Goal: Information Seeking & Learning: Learn about a topic

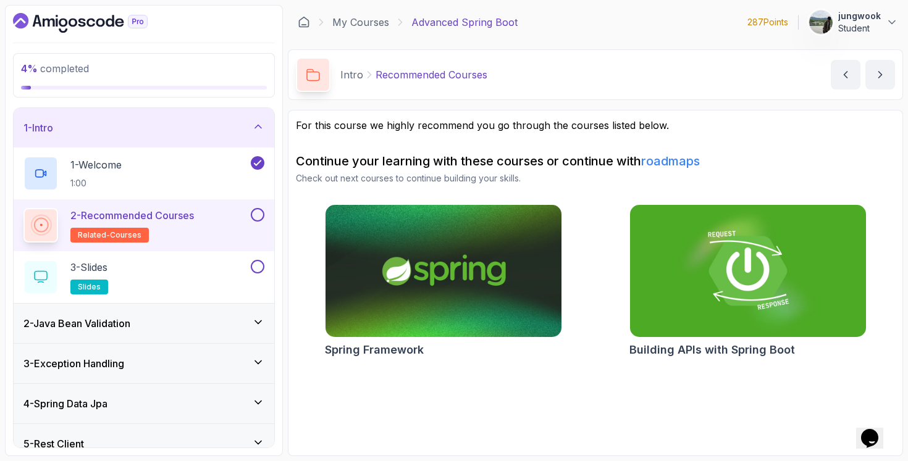
click at [208, 228] on div "2 - Recommended Courses related-courses" at bounding box center [135, 225] width 225 height 35
click at [214, 161] on div "1 - Welcome 1:00" at bounding box center [135, 173] width 225 height 35
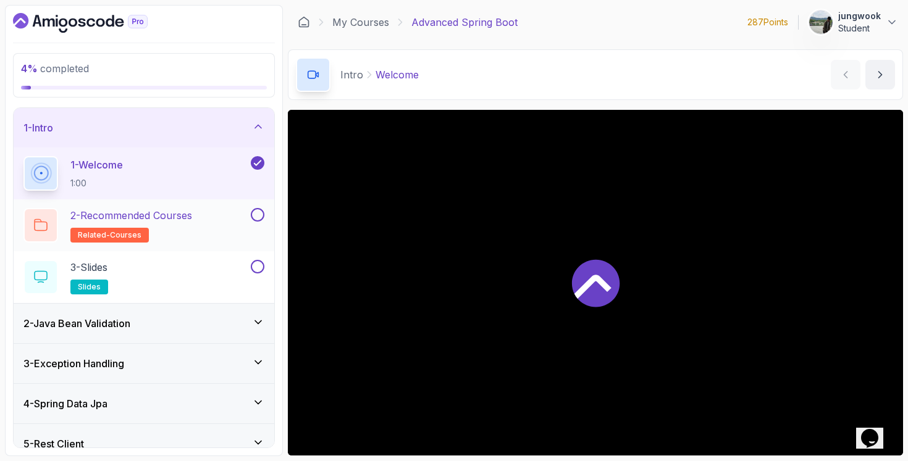
click at [175, 250] on div "2 - Recommended Courses related-courses" at bounding box center [144, 226] width 261 height 52
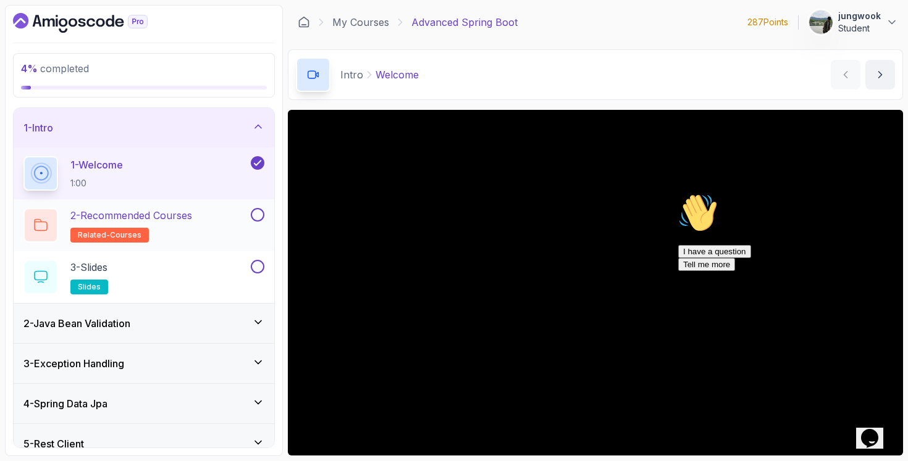
click at [192, 234] on h2 "2 - Recommended Courses related-courses" at bounding box center [131, 225] width 122 height 35
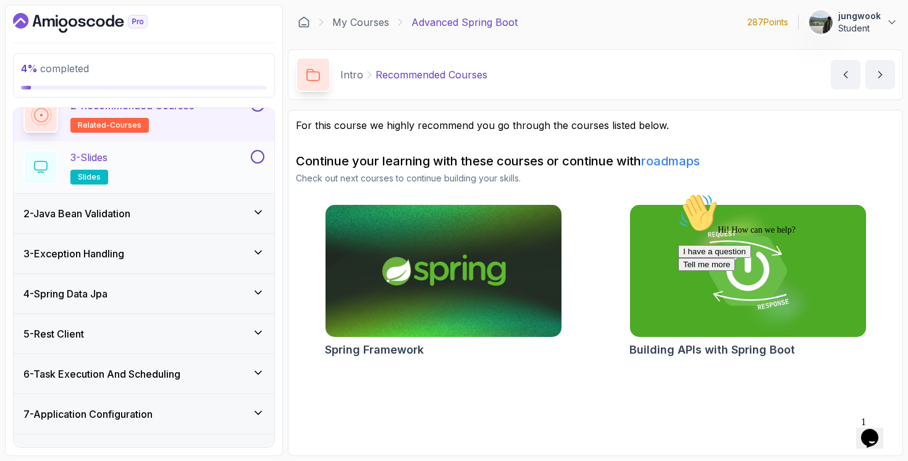
click at [221, 175] on div "3 - Slides slides" at bounding box center [135, 167] width 225 height 35
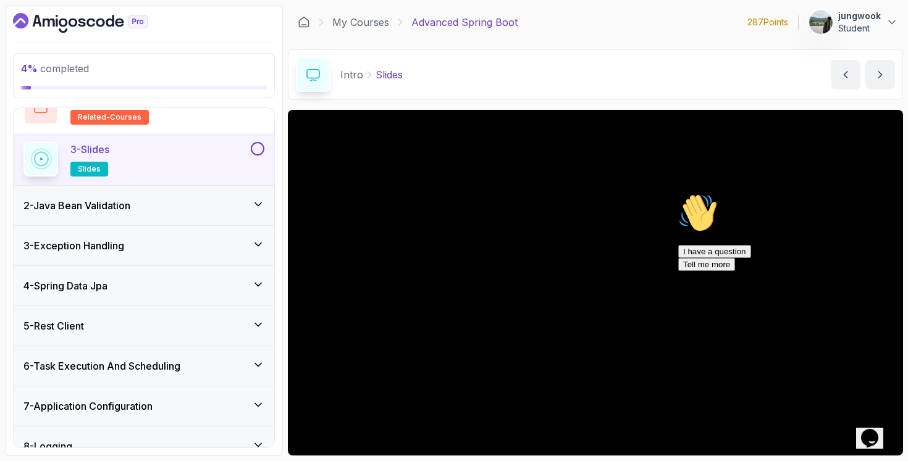
click at [206, 201] on div "2 - Java Bean Validation" at bounding box center [143, 205] width 241 height 15
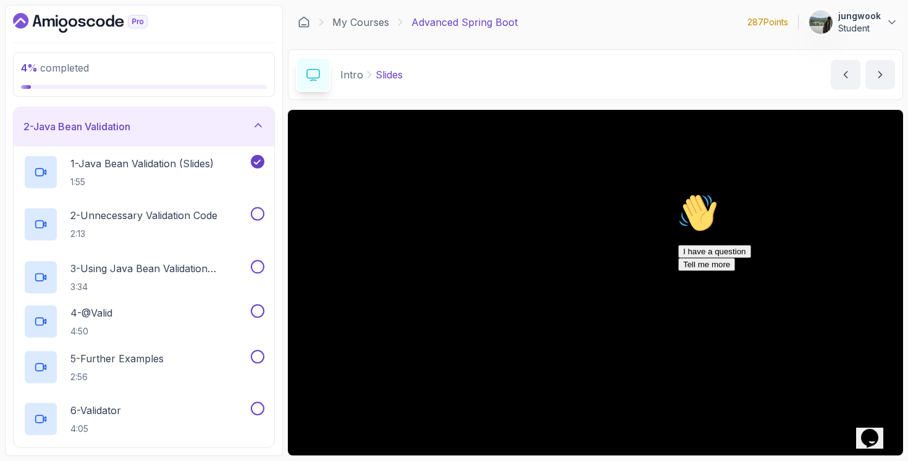
scroll to position [40, 0]
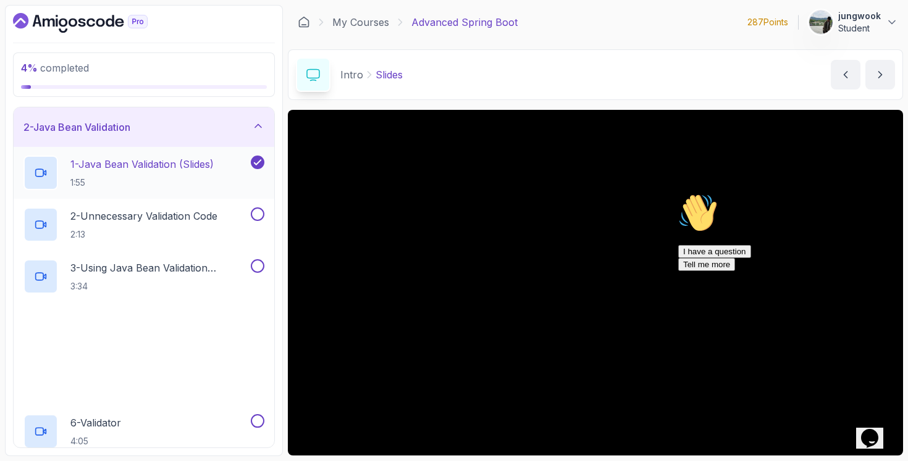
click at [214, 181] on p "1:55" at bounding box center [141, 183] width 143 height 12
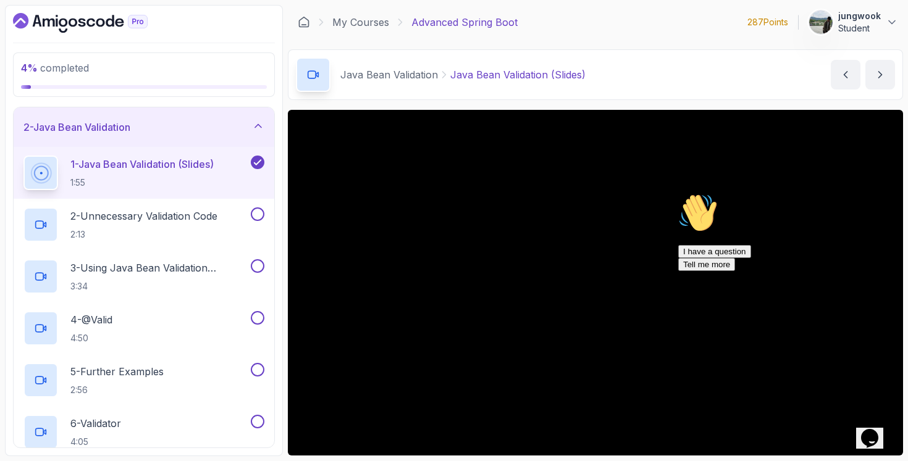
click at [874, 429] on icon "$i18n('chat', 'chat_widget')" at bounding box center [869, 438] width 17 height 19
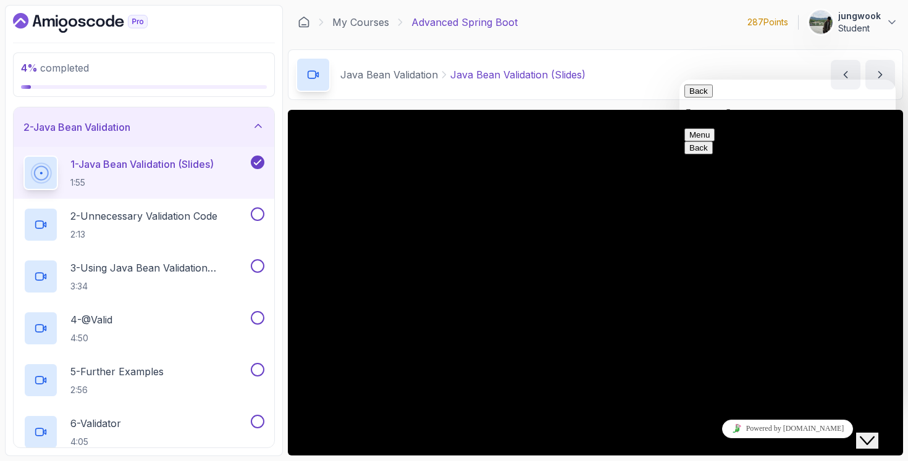
click at [874, 434] on icon "Close Chat This icon closes the chat window." at bounding box center [867, 441] width 15 height 15
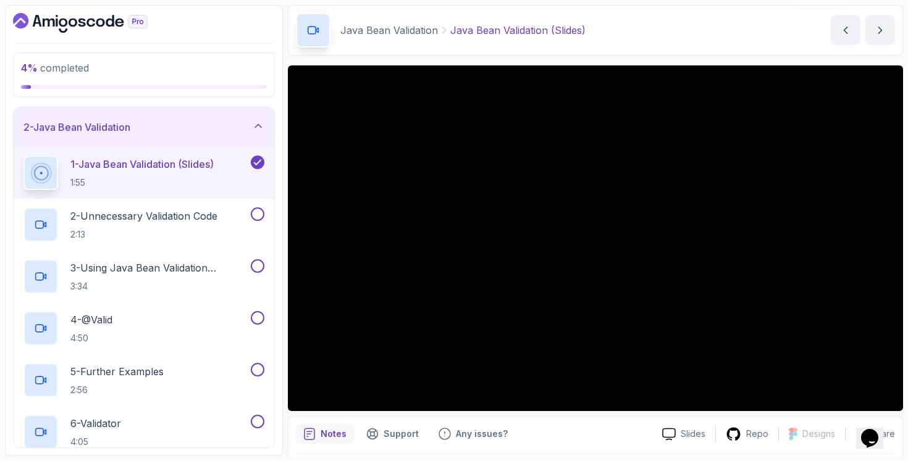
scroll to position [85, 0]
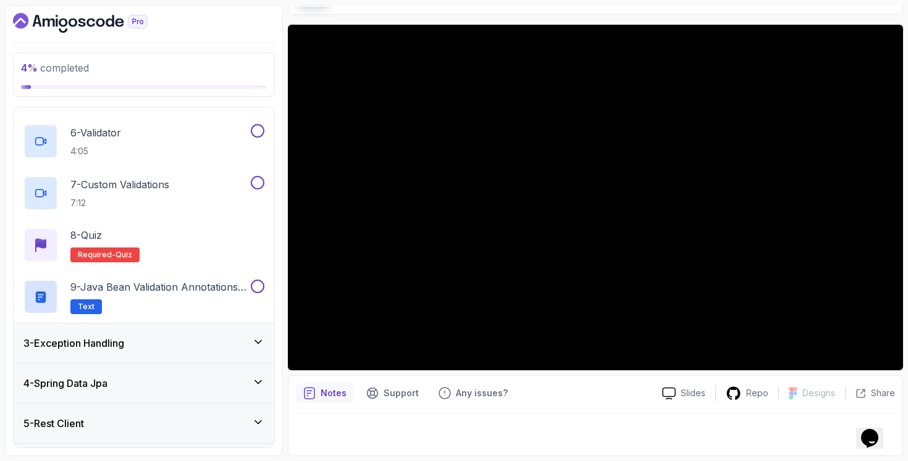
click at [198, 337] on div "3 - Exception Handling" at bounding box center [143, 343] width 241 height 15
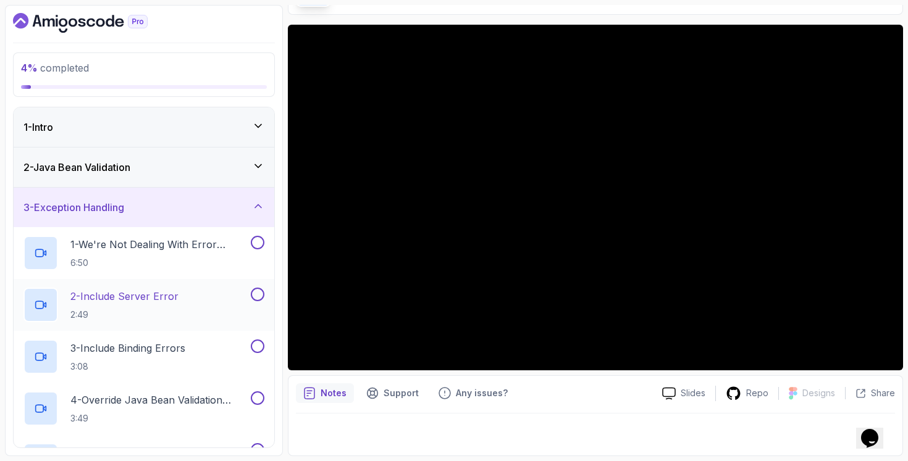
scroll to position [29, 0]
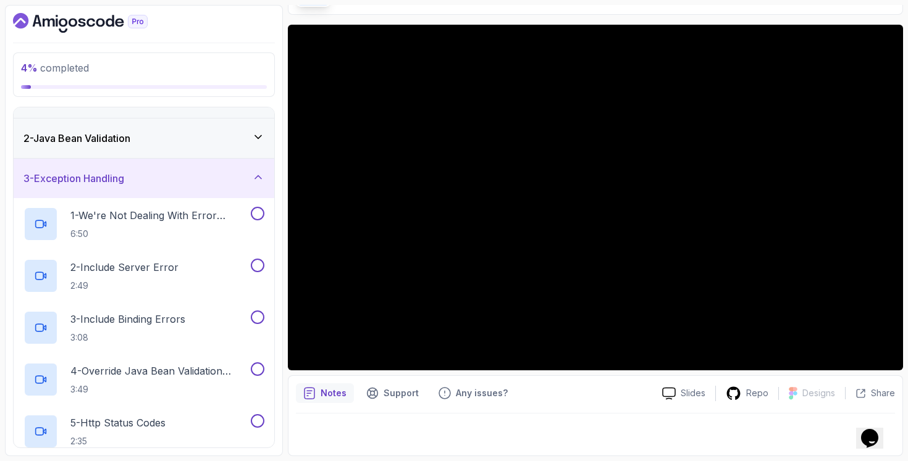
click at [85, 30] on icon "Dashboard" at bounding box center [80, 23] width 135 height 20
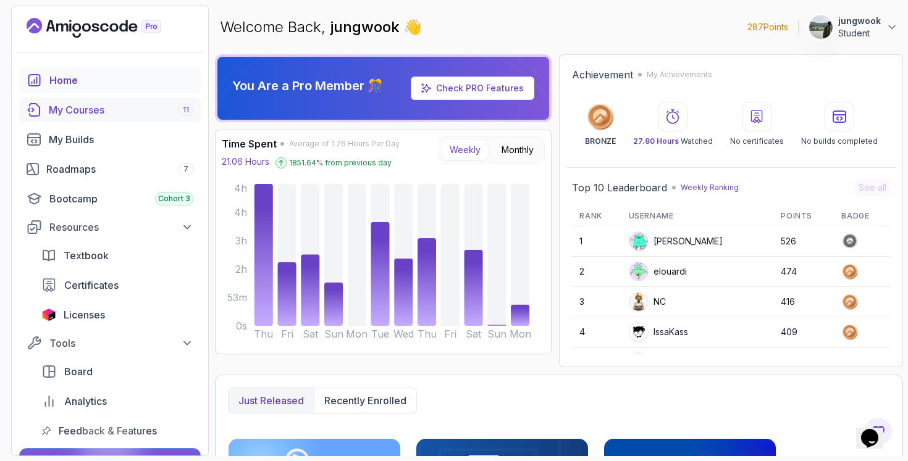
click at [65, 120] on link "My Courses 11" at bounding box center [110, 110] width 182 height 25
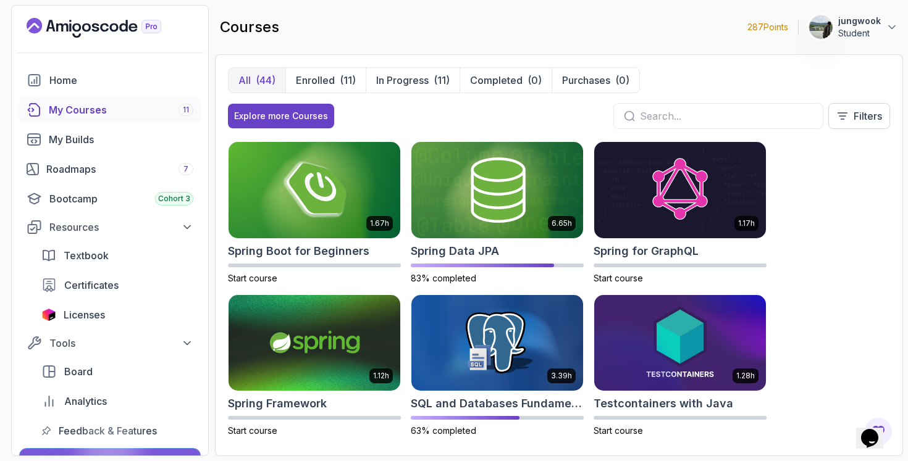
scroll to position [1993, 0]
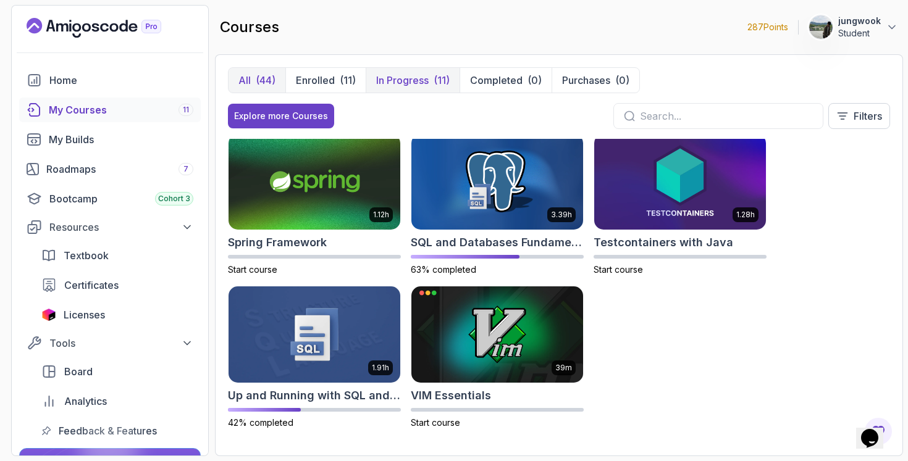
click at [399, 84] on p "In Progress" at bounding box center [402, 80] width 53 height 15
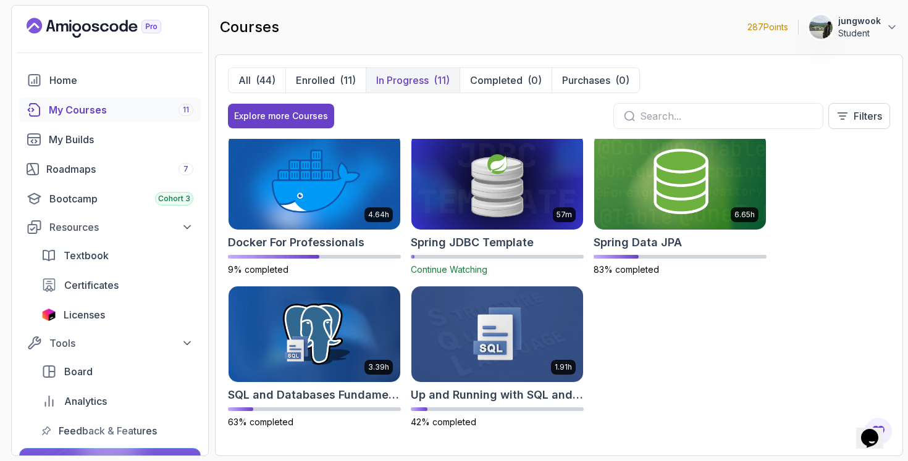
scroll to position [312, 0]
click at [250, 78] on p "All" at bounding box center [244, 80] width 12 height 15
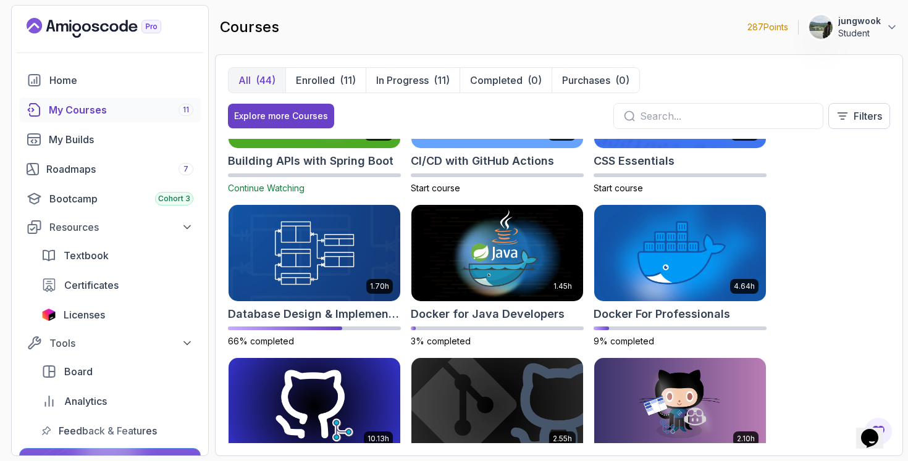
scroll to position [74, 0]
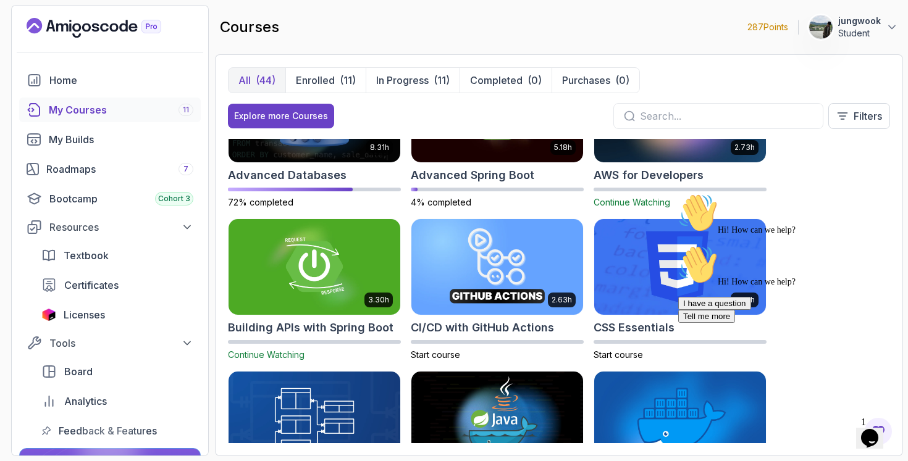
click at [873, 437] on icon "$i18n('chat', 'chat_widget')" at bounding box center [869, 438] width 17 height 19
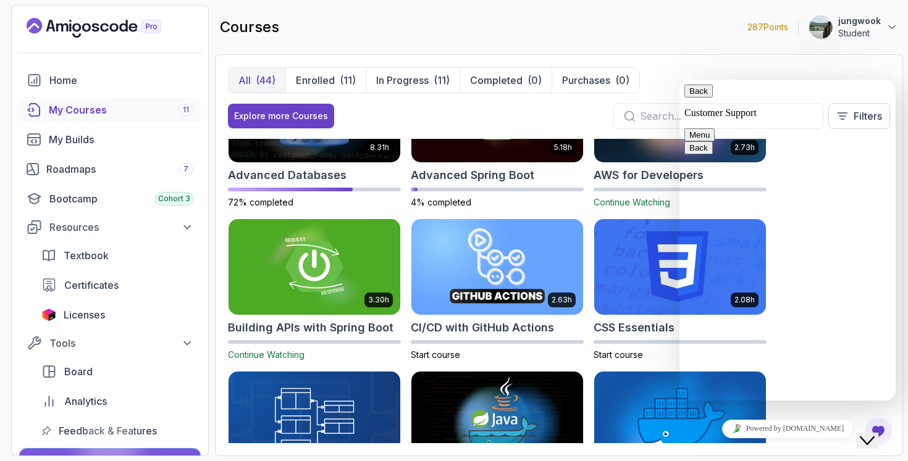
click at [873, 436] on icon "Close Chat This icon closes the chat window." at bounding box center [867, 441] width 15 height 15
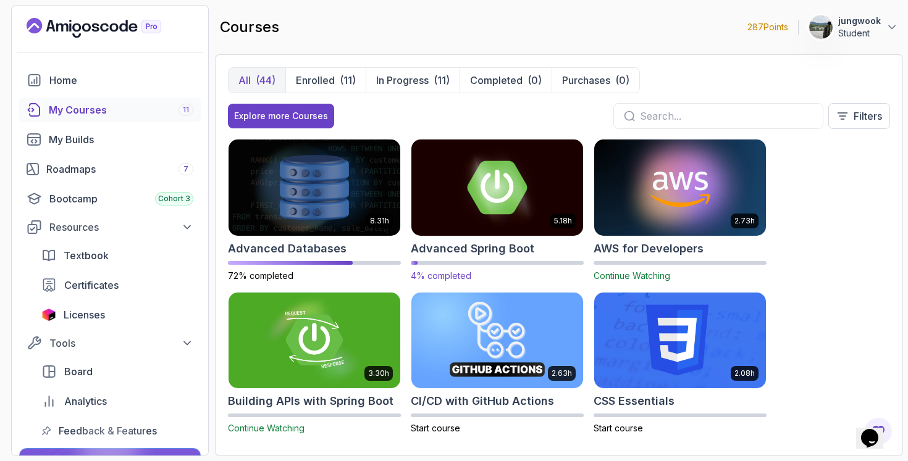
scroll to position [0, 0]
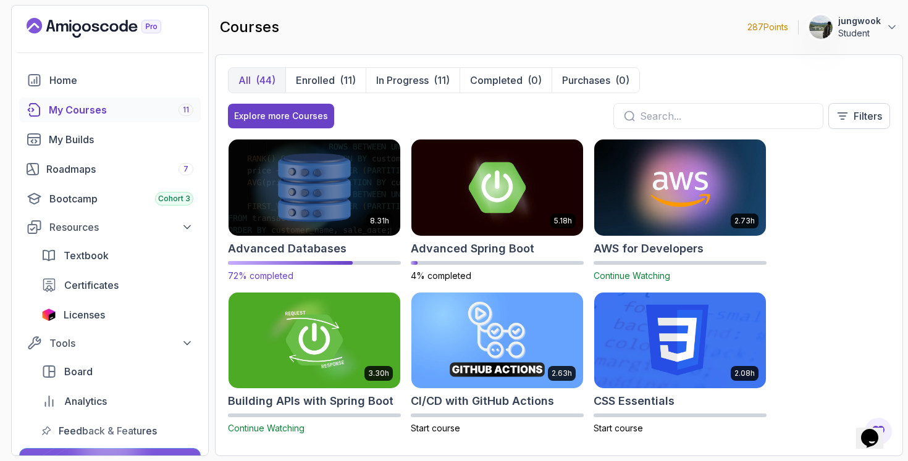
click at [356, 213] on img at bounding box center [314, 187] width 180 height 101
